Goal: Task Accomplishment & Management: Use online tool/utility

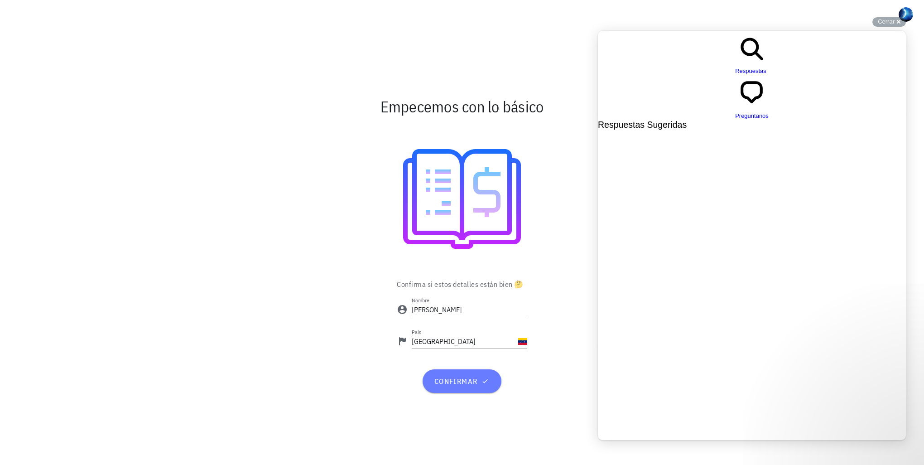
click at [480, 382] on span "confirmar" at bounding box center [461, 380] width 57 height 9
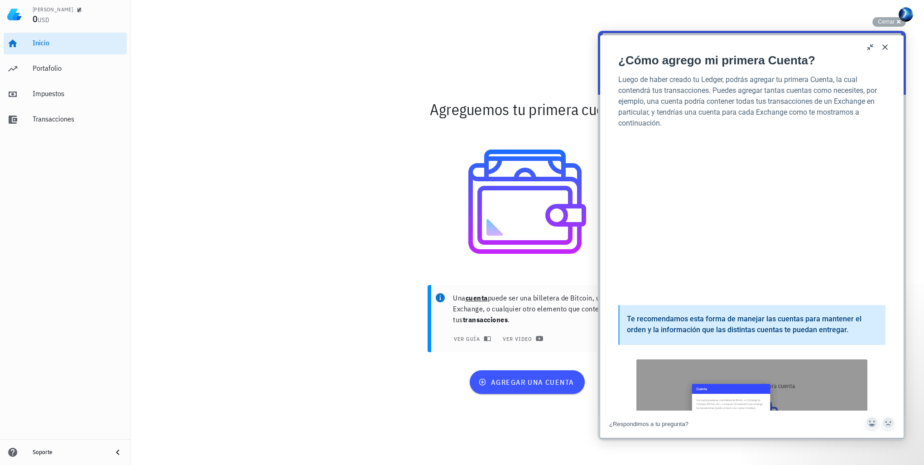
click at [388, 360] on div "Una cuenta puede ser una billetera de Bitcoin, un Exchange, o cualquier otro el…" at bounding box center [527, 321] width 537 height 85
click at [886, 50] on button "Close" at bounding box center [885, 47] width 14 height 14
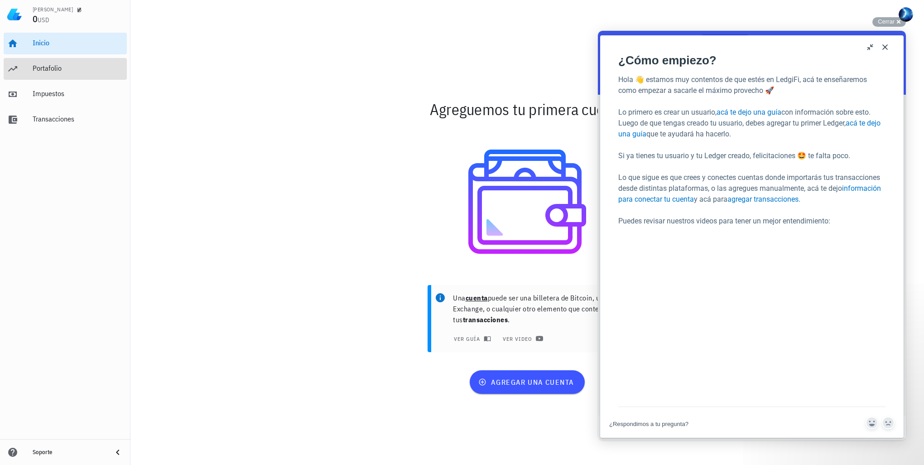
click at [54, 78] on div "Portafolio" at bounding box center [78, 68] width 91 height 20
click at [872, 46] on button "u" at bounding box center [870, 47] width 14 height 14
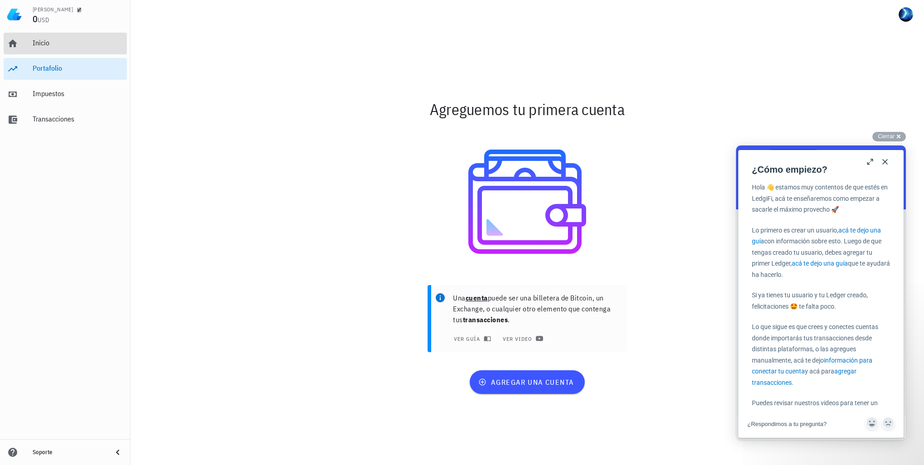
click at [42, 44] on div "Inicio" at bounding box center [78, 42] width 91 height 9
click at [34, 75] on div "Portafolio" at bounding box center [78, 68] width 91 height 20
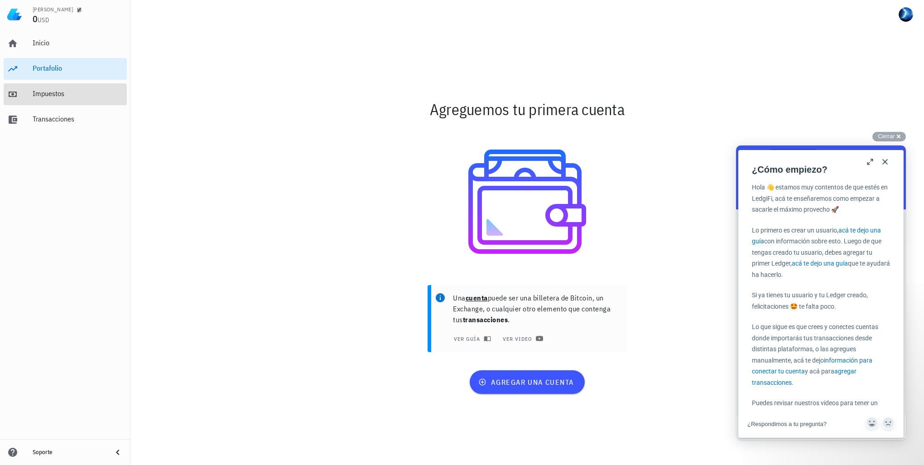
click at [58, 101] on div "Impuestos" at bounding box center [78, 94] width 91 height 20
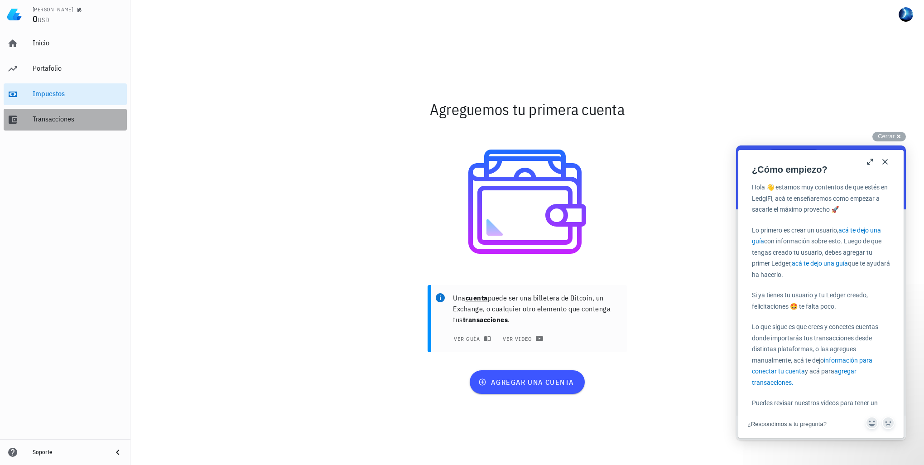
click at [67, 120] on div "Transacciones" at bounding box center [78, 119] width 91 height 9
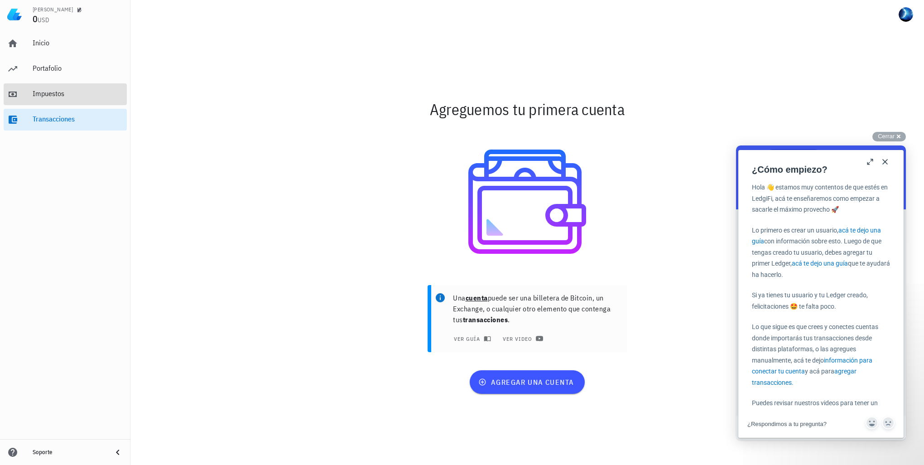
click at [47, 90] on div "Impuestos" at bounding box center [78, 93] width 91 height 9
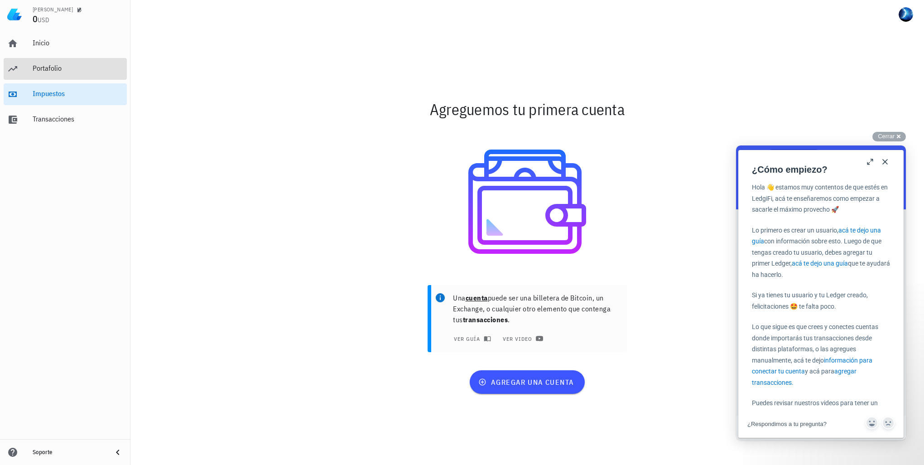
click at [43, 71] on div "Portafolio" at bounding box center [78, 68] width 91 height 9
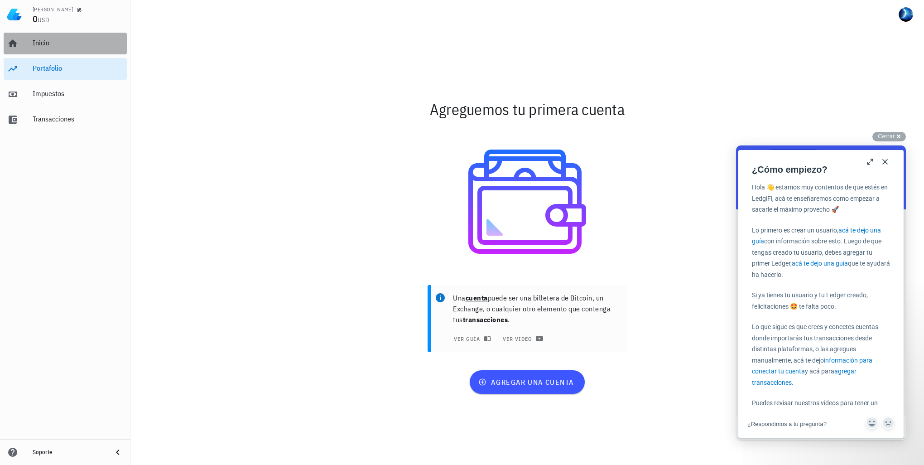
click at [43, 42] on div "Inicio" at bounding box center [78, 42] width 91 height 9
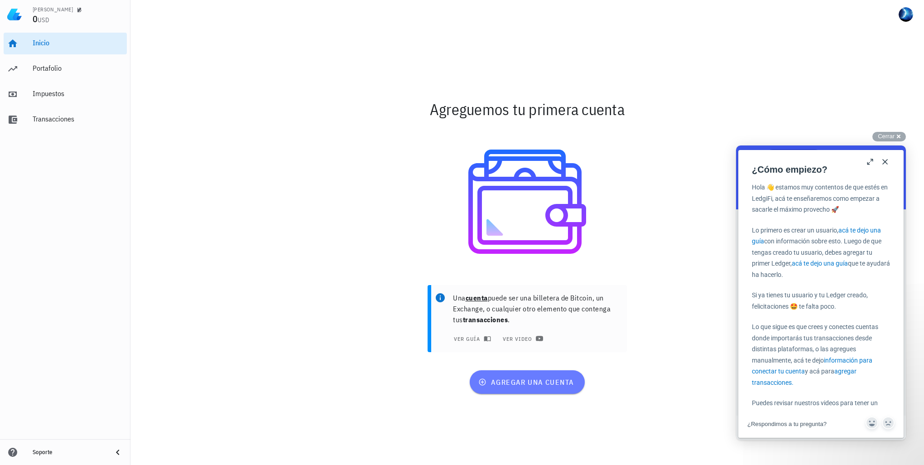
click at [530, 379] on span "agregar una cuenta" at bounding box center [527, 381] width 94 height 9
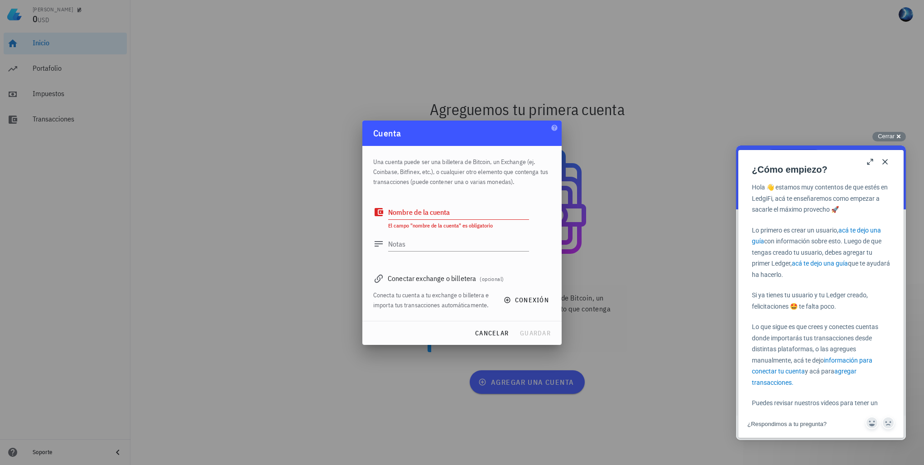
click at [449, 278] on div "Conectar exchange o billetera (opcional)" at bounding box center [461, 278] width 177 height 13
